Goal: Entertainment & Leisure: Consume media (video, audio)

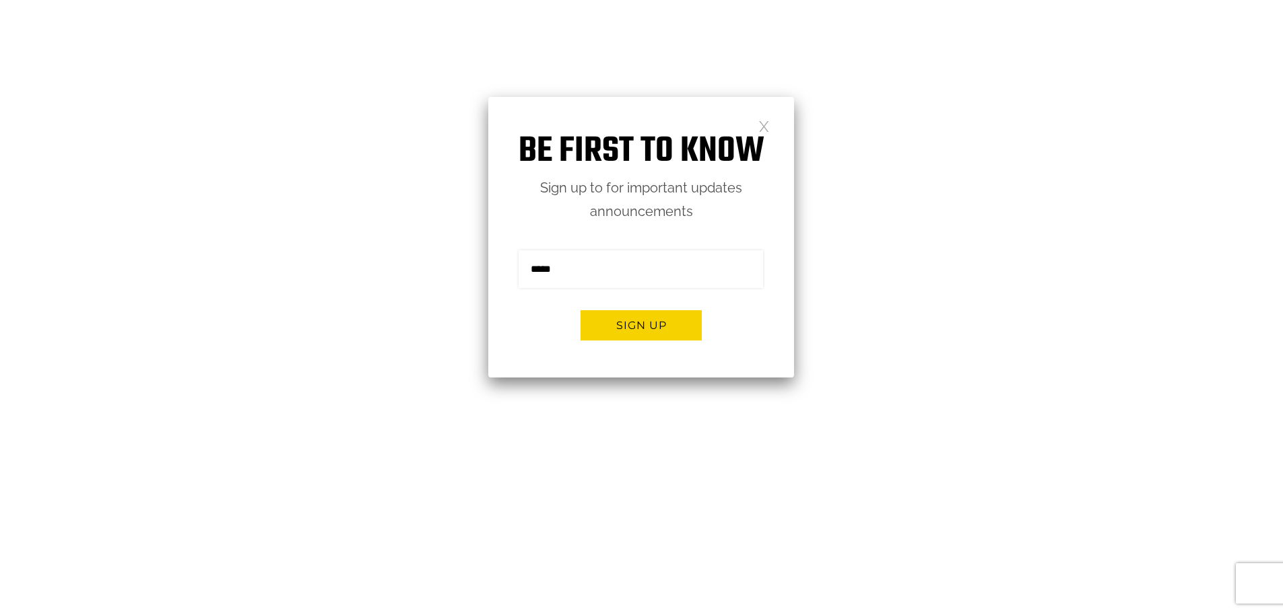
scroll to position [135, 0]
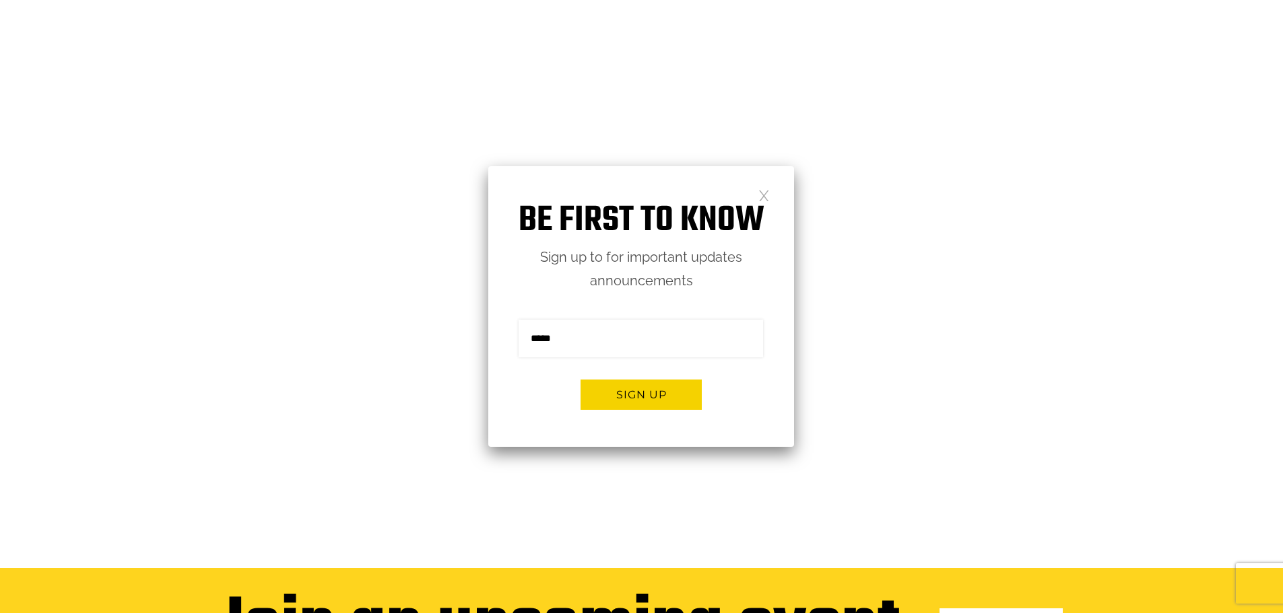
click at [767, 197] on link at bounding box center [763, 194] width 11 height 11
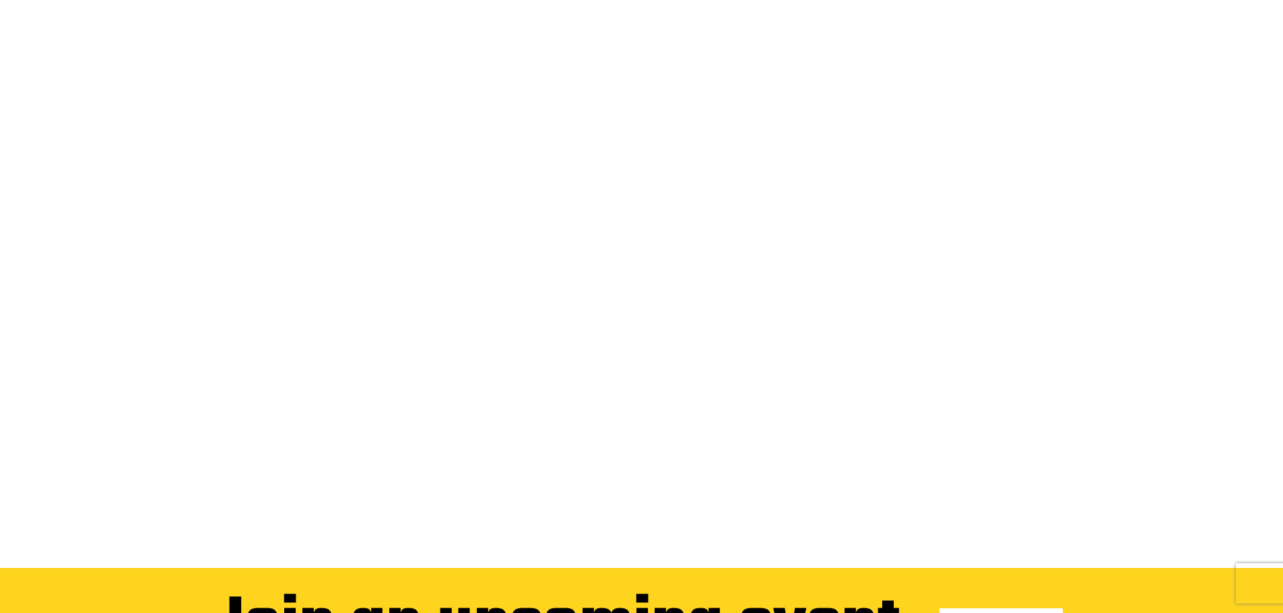
click at [388, 359] on video at bounding box center [641, 252] width 1283 height 642
click at [1081, 279] on video at bounding box center [641, 252] width 1283 height 642
click at [751, 397] on video at bounding box center [641, 252] width 1283 height 642
click at [259, 298] on video at bounding box center [641, 252] width 1283 height 642
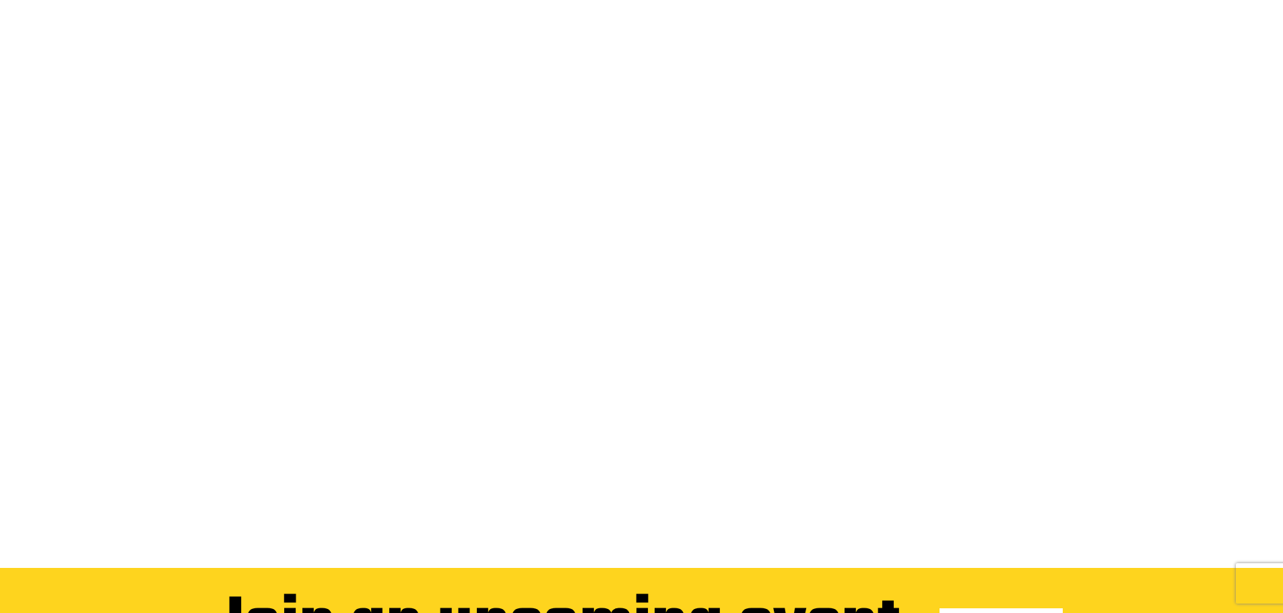
click at [261, 299] on video at bounding box center [641, 252] width 1283 height 642
click at [831, 162] on video at bounding box center [641, 252] width 1283 height 642
click at [822, 356] on video at bounding box center [641, 252] width 1283 height 642
click at [821, 355] on video at bounding box center [641, 252] width 1283 height 642
click at [821, 356] on video at bounding box center [641, 252] width 1283 height 642
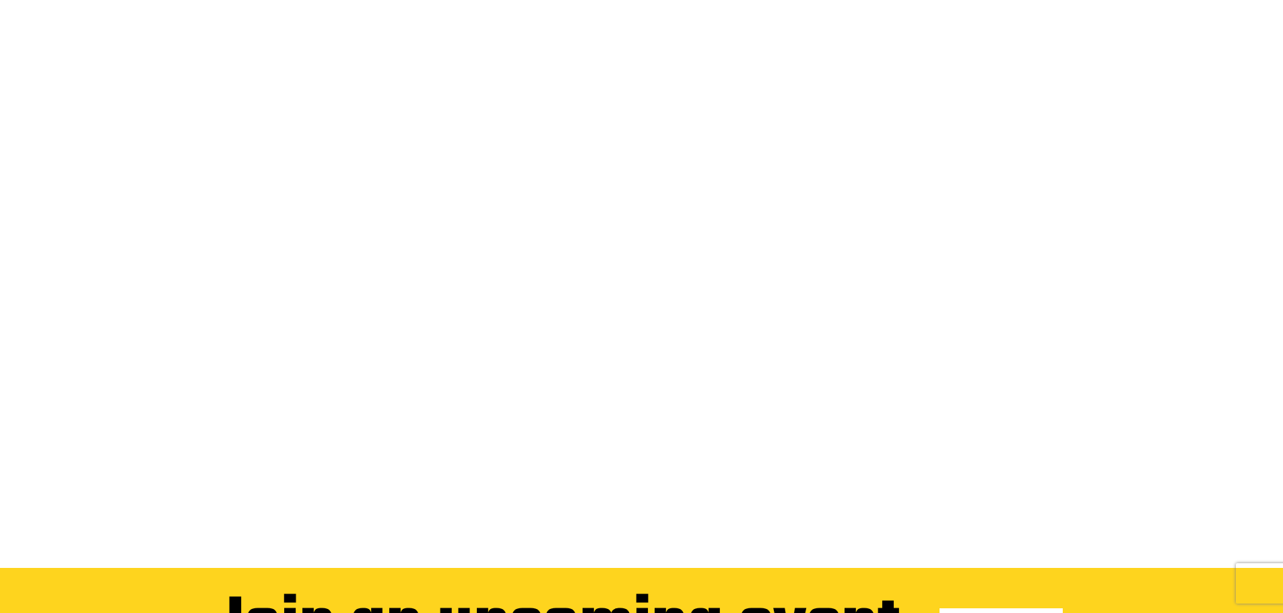
click at [921, 389] on video at bounding box center [641, 252] width 1283 height 642
click at [920, 388] on video at bounding box center [641, 252] width 1283 height 642
click at [466, 337] on video at bounding box center [641, 252] width 1283 height 642
click at [492, 362] on video at bounding box center [641, 252] width 1283 height 642
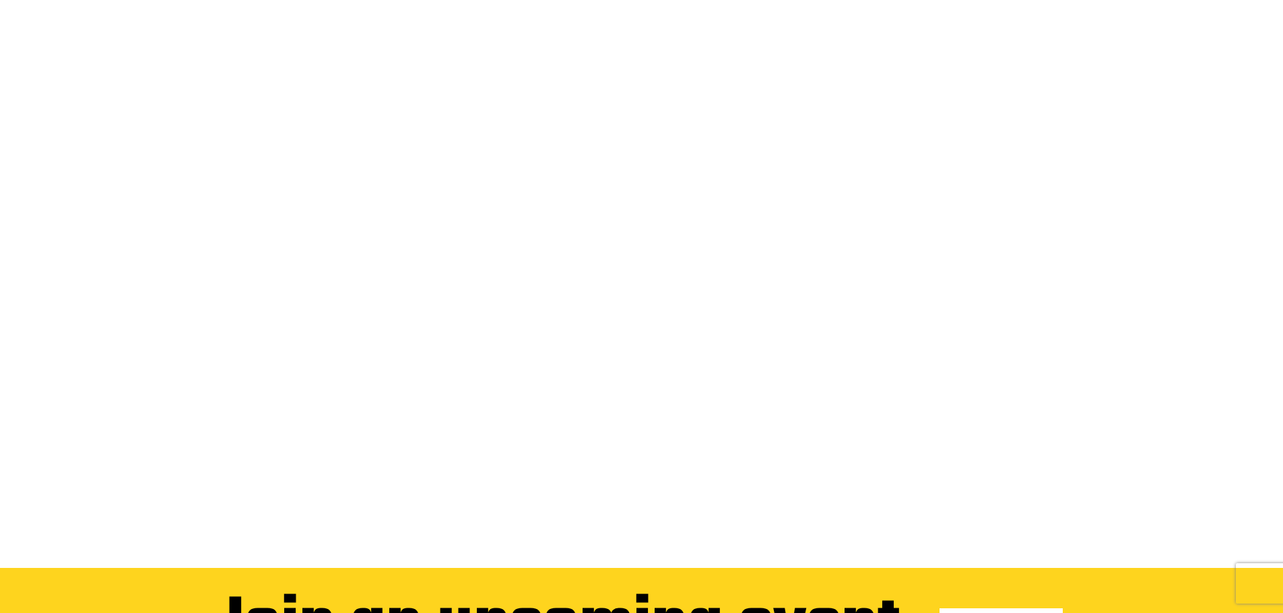
click at [492, 362] on video at bounding box center [641, 252] width 1283 height 642
click at [841, 85] on video at bounding box center [641, 252] width 1283 height 642
click at [860, 145] on video at bounding box center [641, 252] width 1283 height 642
click at [547, 252] on video at bounding box center [641, 252] width 1283 height 642
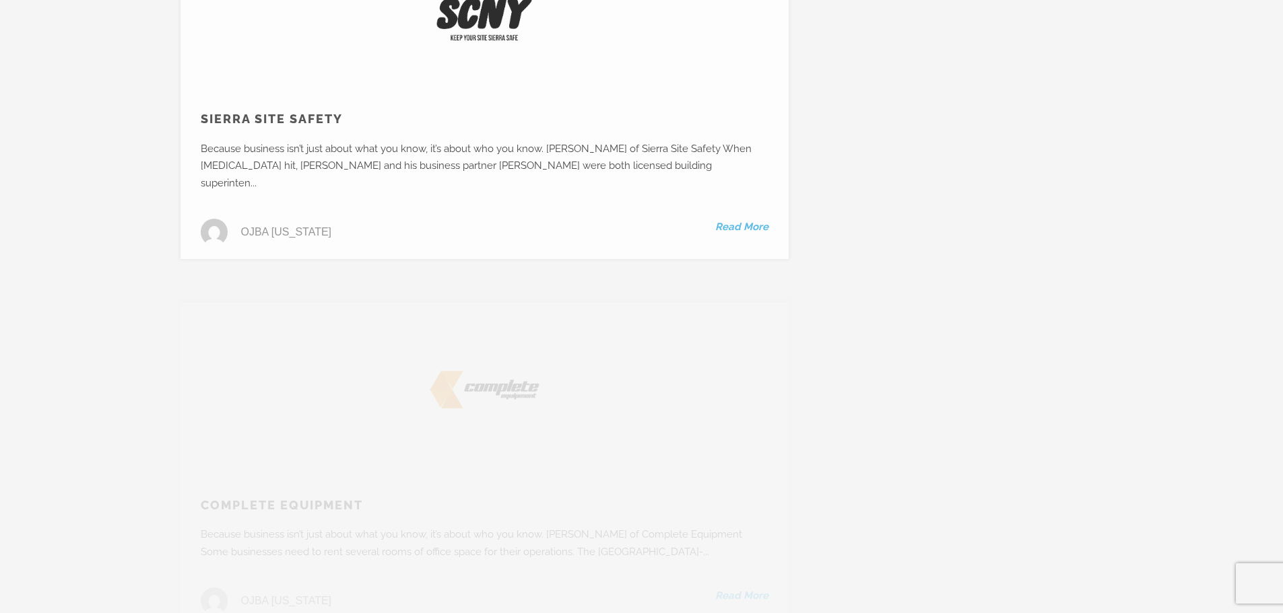
scroll to position [1279, 0]
